Goal: Information Seeking & Learning: Learn about a topic

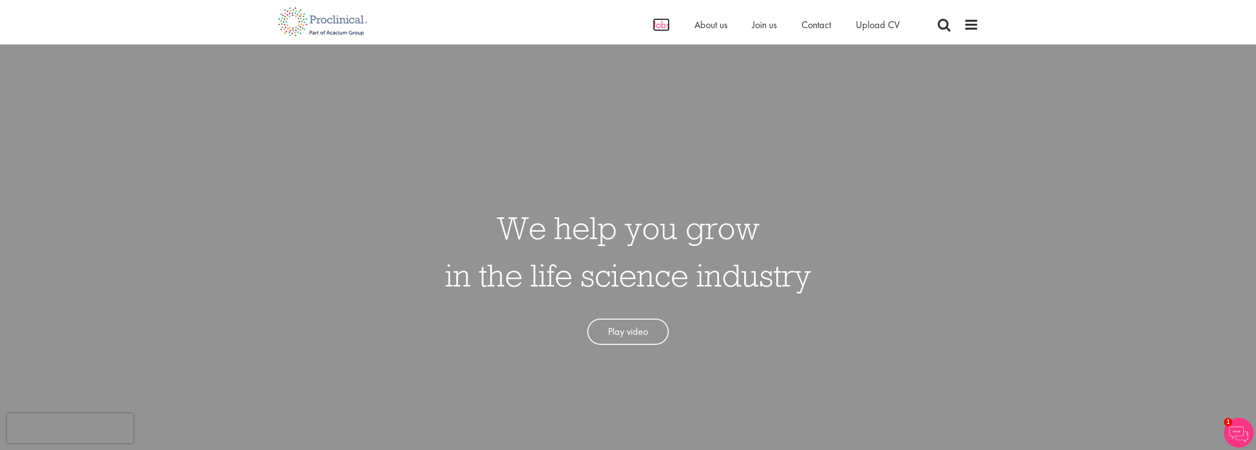
click at [654, 23] on span "Jobs" at bounding box center [661, 24] width 17 height 13
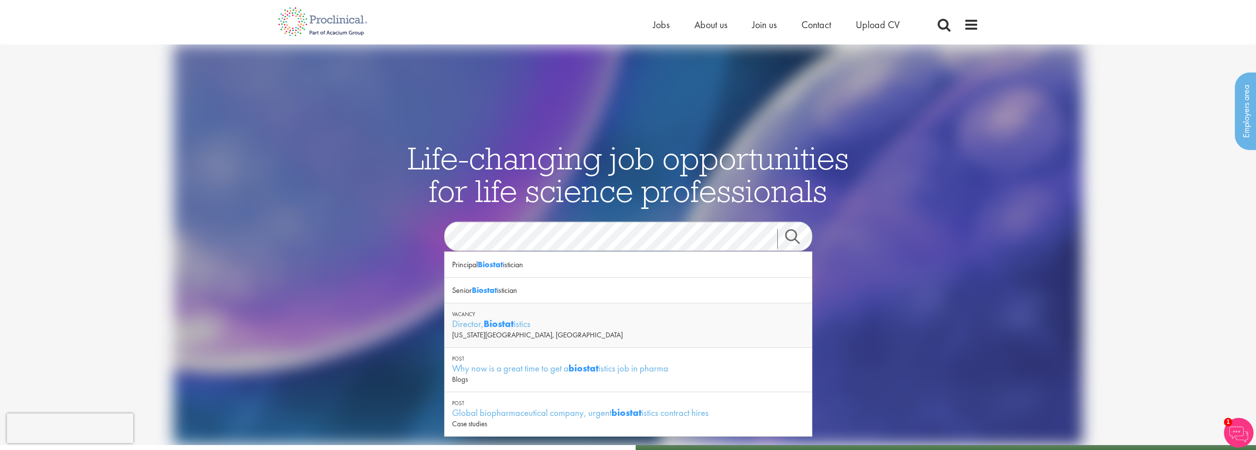
click at [795, 234] on link "Search" at bounding box center [799, 239] width 42 height 20
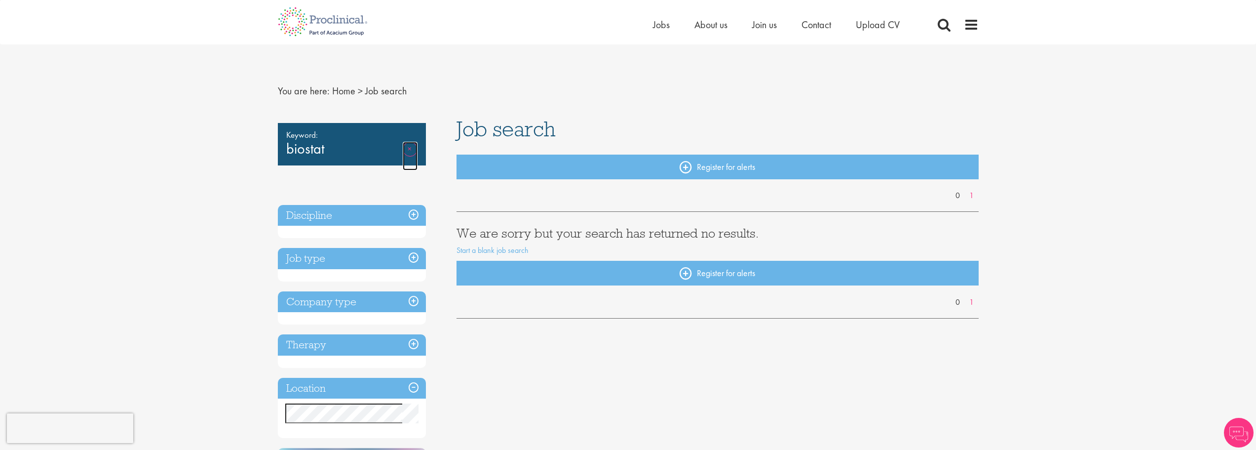
click at [406, 147] on link "Remove" at bounding box center [410, 156] width 15 height 29
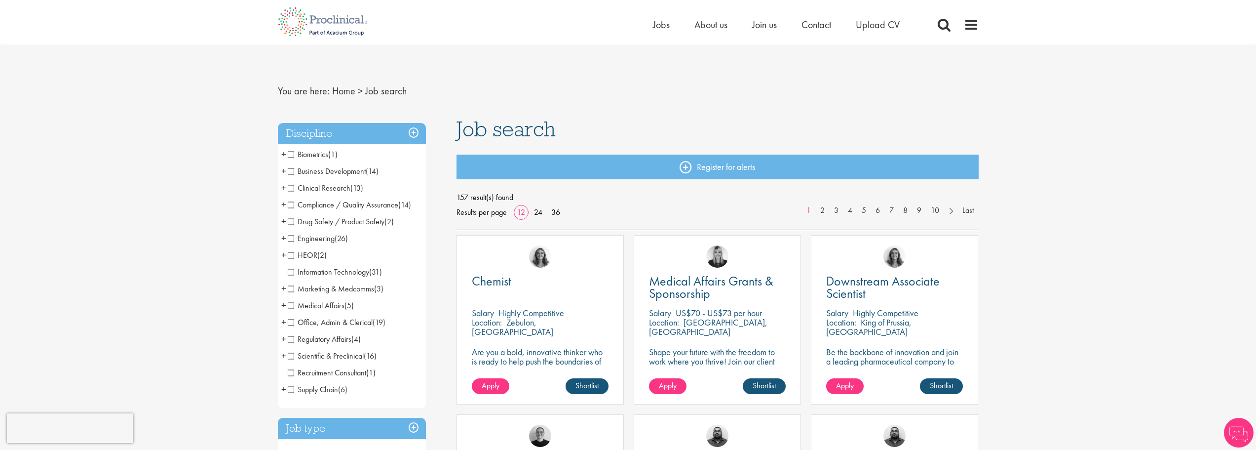
click at [323, 155] on span "Biometrics" at bounding box center [308, 154] width 40 height 10
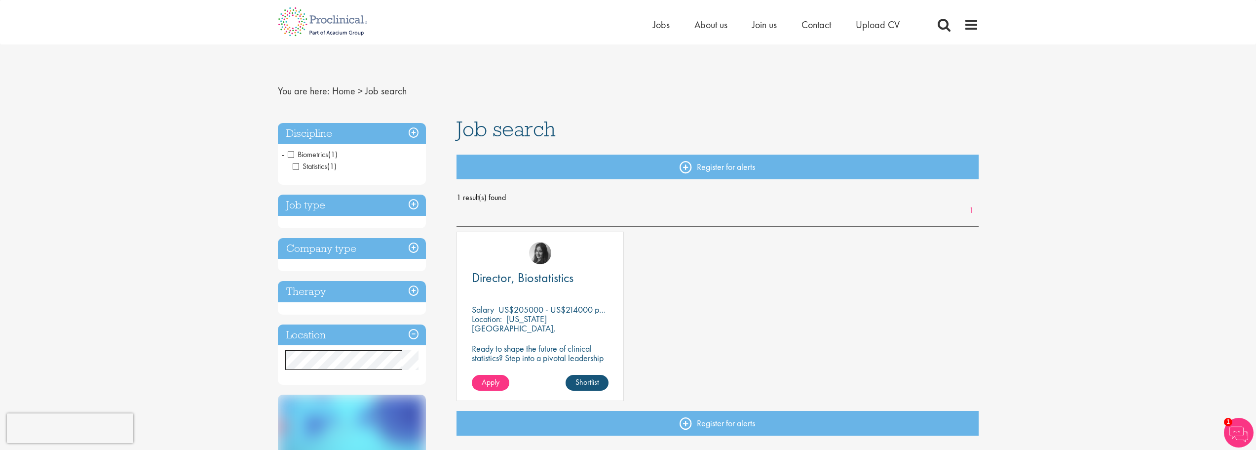
click at [293, 153] on span "Biometrics" at bounding box center [308, 154] width 40 height 10
